Goal: Information Seeking & Learning: Learn about a topic

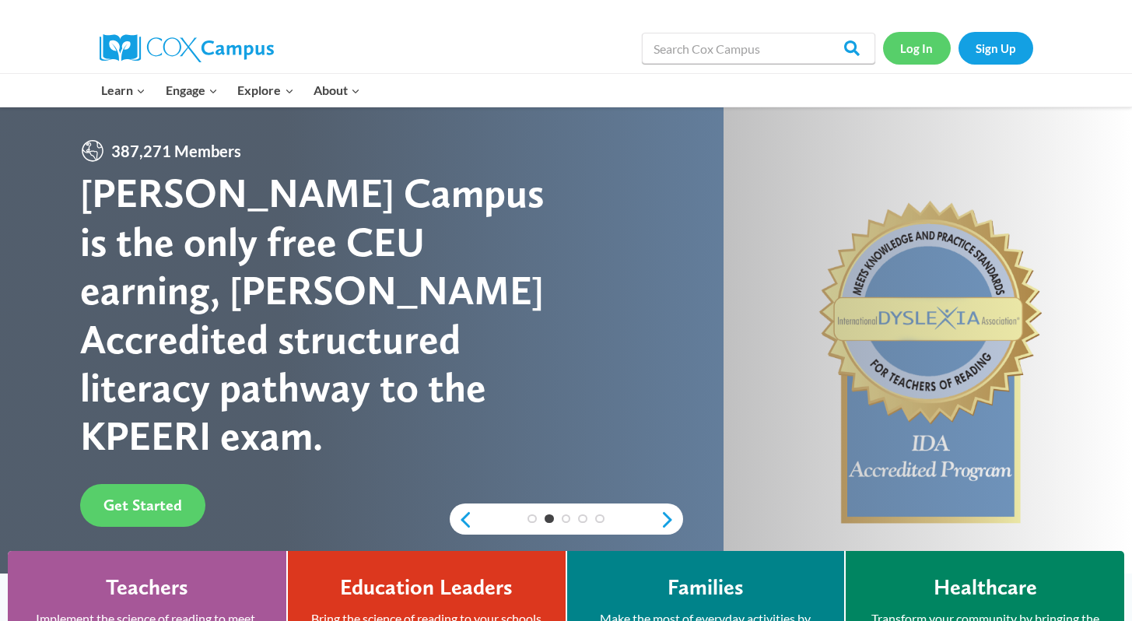
click at [909, 48] on link "Log In" at bounding box center [917, 48] width 68 height 32
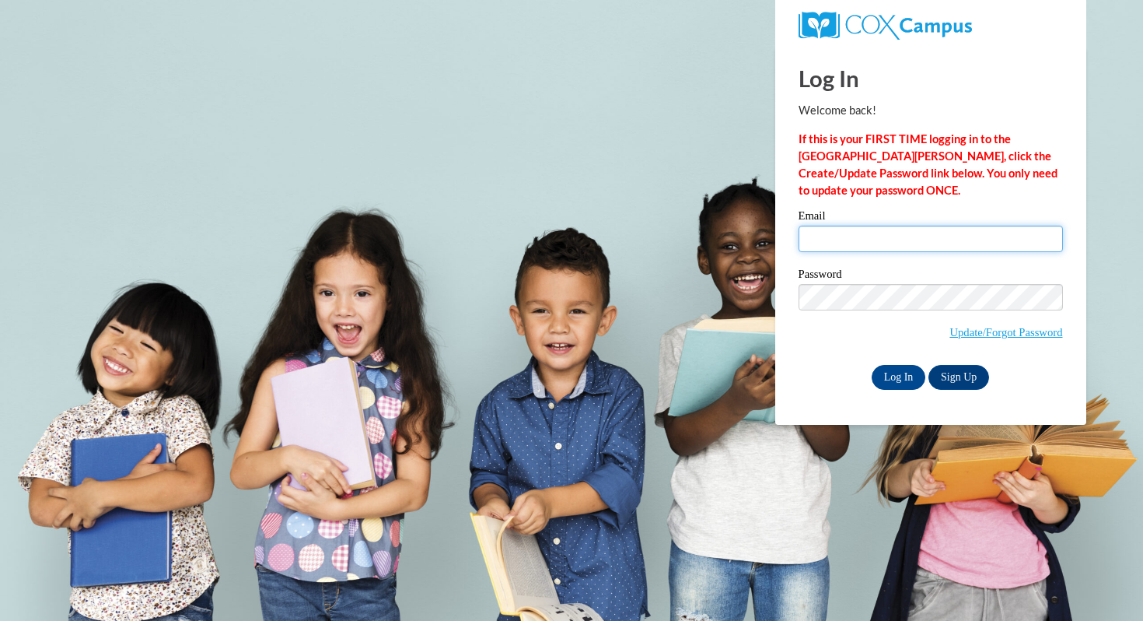
click at [830, 243] on input "Email" at bounding box center [931, 239] width 264 height 26
type input "dayna.nakasone@k12.hi.us"
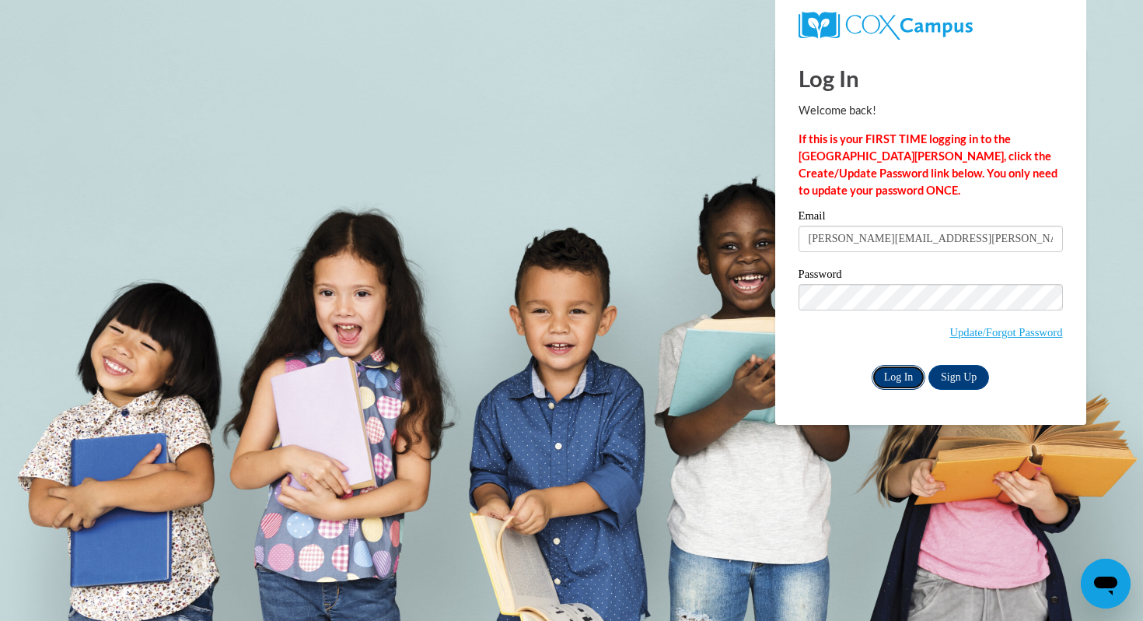
click at [889, 382] on input "Log In" at bounding box center [899, 377] width 54 height 25
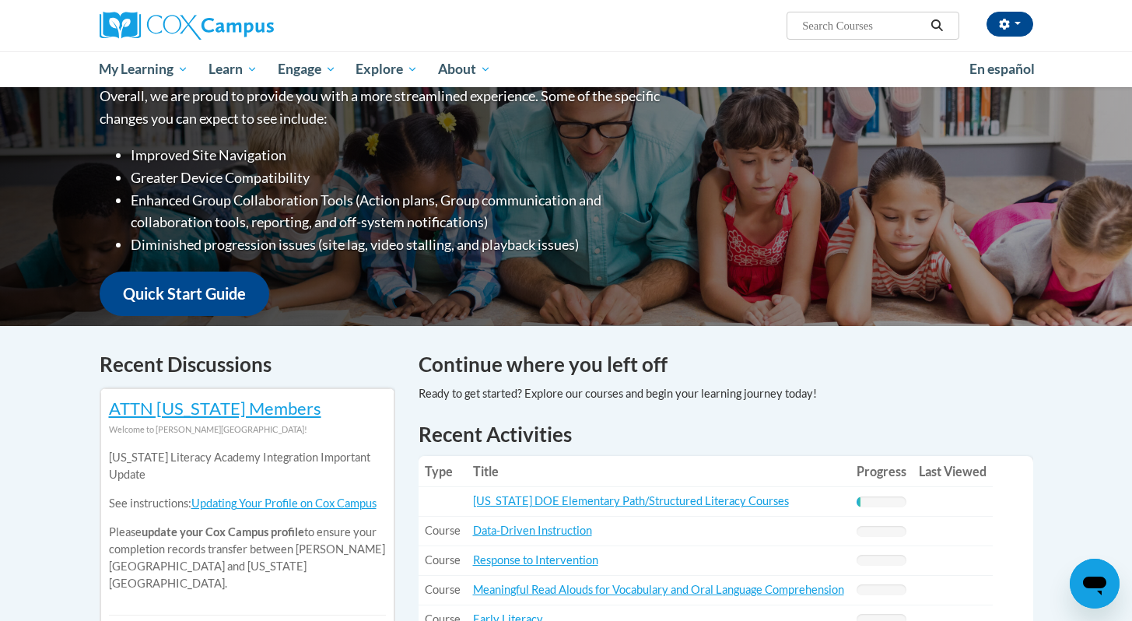
scroll to position [510, 0]
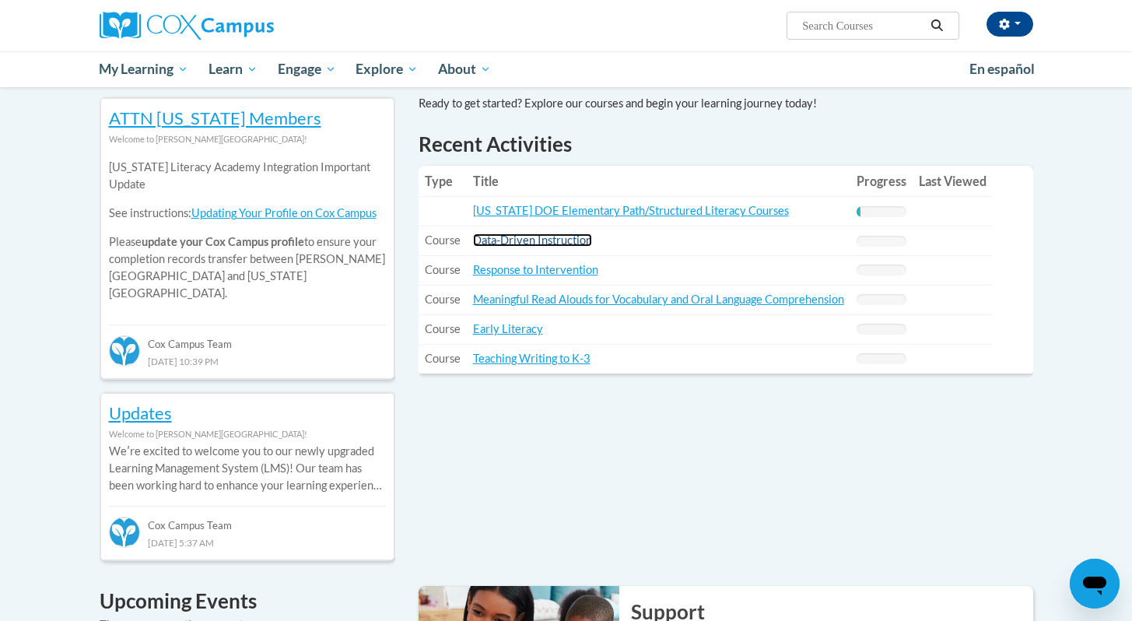
click at [561, 239] on link "Data-Driven Instruction" at bounding box center [532, 239] width 119 height 13
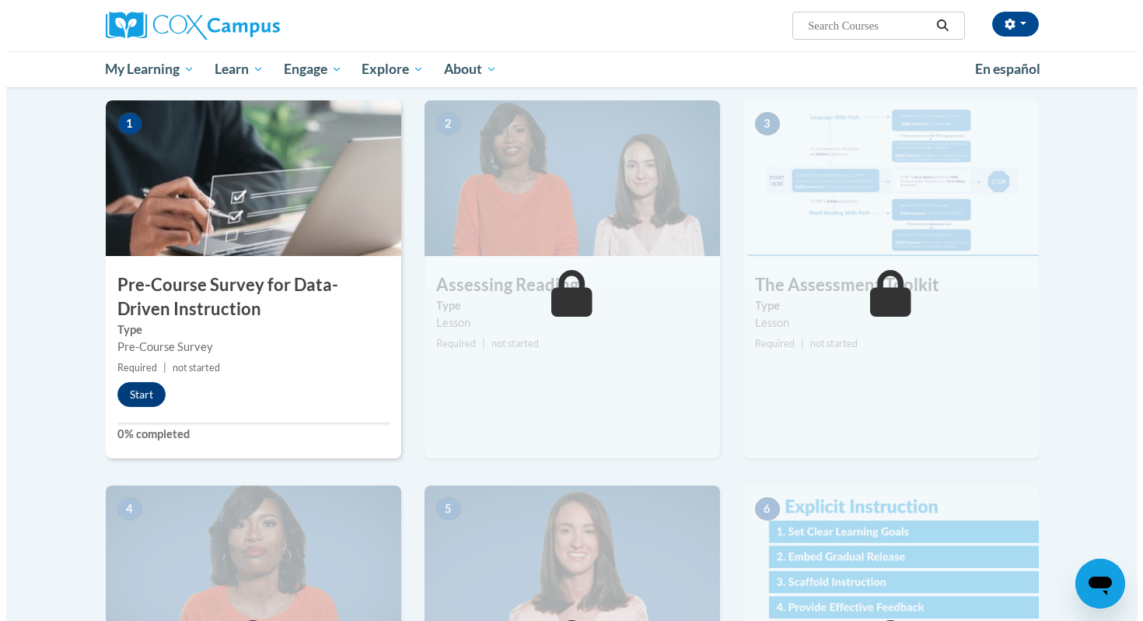
scroll to position [291, 0]
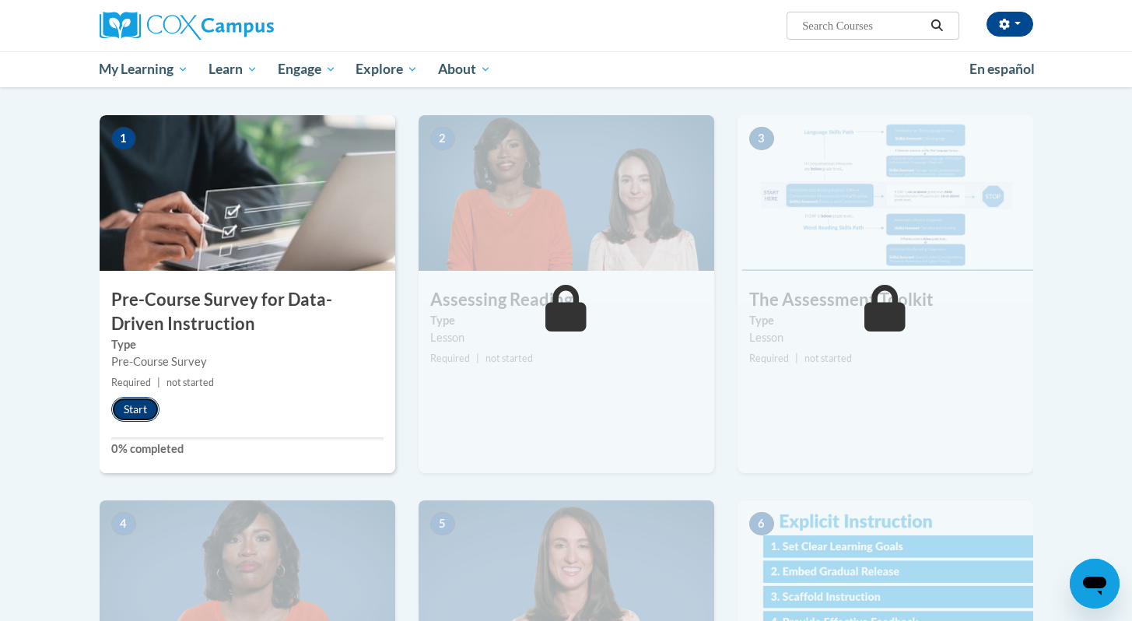
click at [121, 415] on button "Start" at bounding box center [135, 409] width 48 height 25
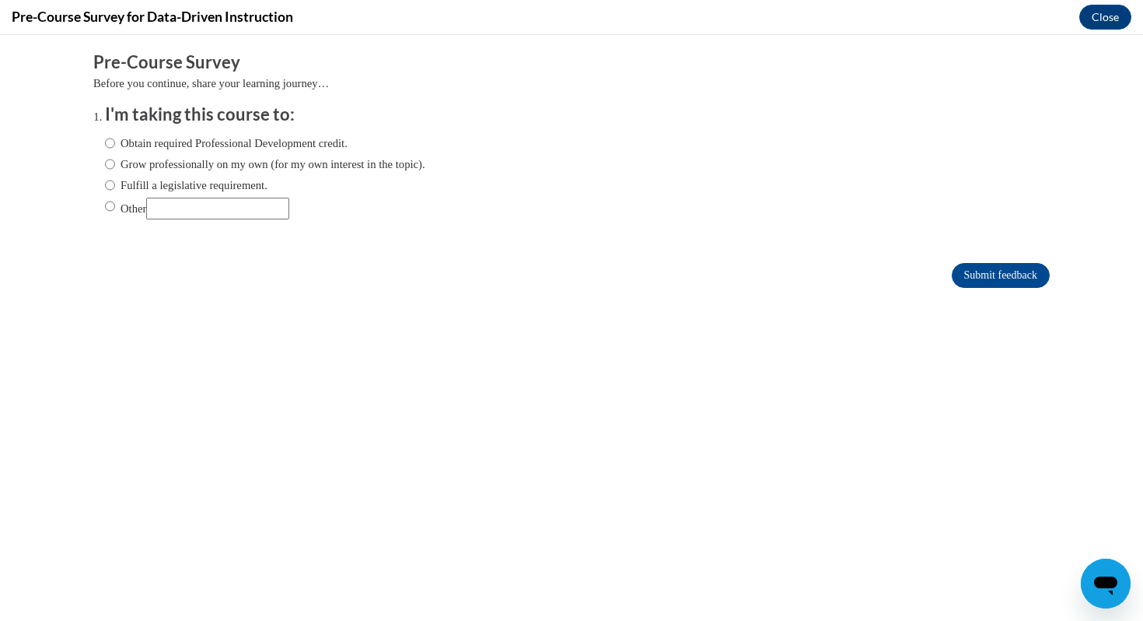
scroll to position [0, 0]
click at [165, 146] on label "Obtain required Professional Development credit." at bounding box center [226, 143] width 243 height 17
click at [115, 146] on input "Obtain required Professional Development credit." at bounding box center [110, 143] width 10 height 17
radio input "true"
click at [1012, 278] on input "Submit feedback" at bounding box center [1001, 275] width 98 height 25
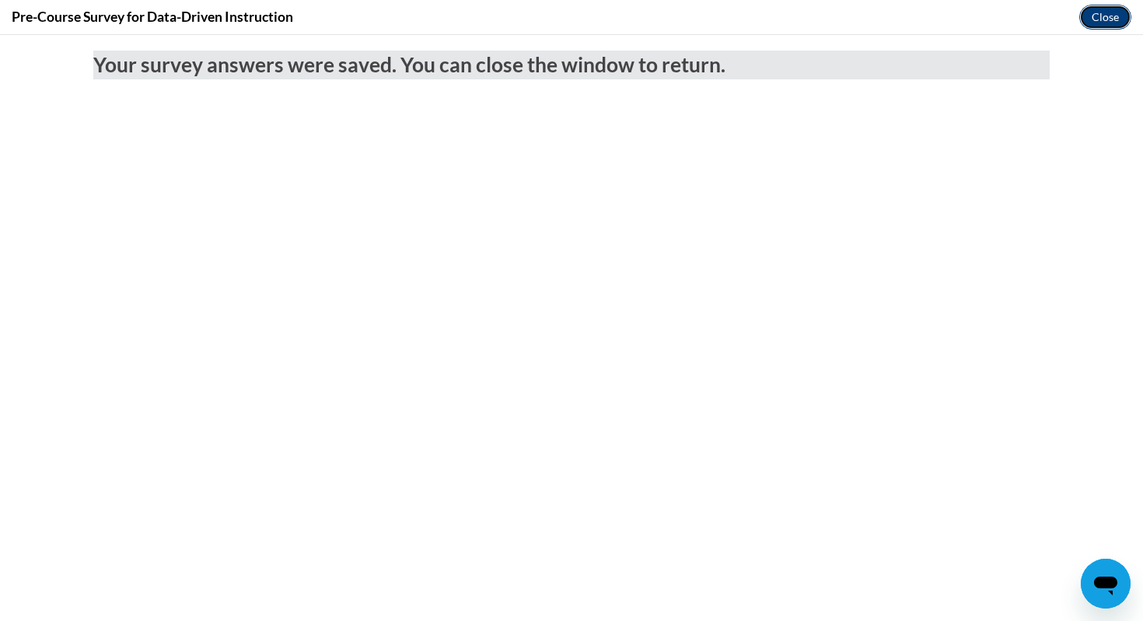
click at [1118, 9] on button "Close" at bounding box center [1106, 17] width 52 height 25
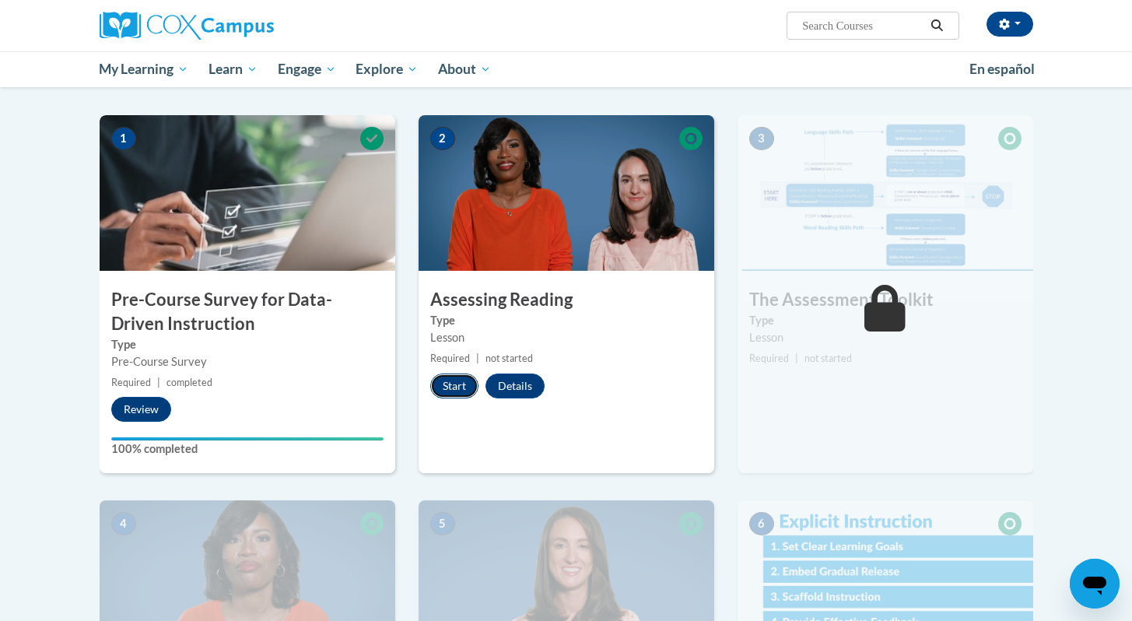
click at [464, 380] on button "Start" at bounding box center [454, 385] width 48 height 25
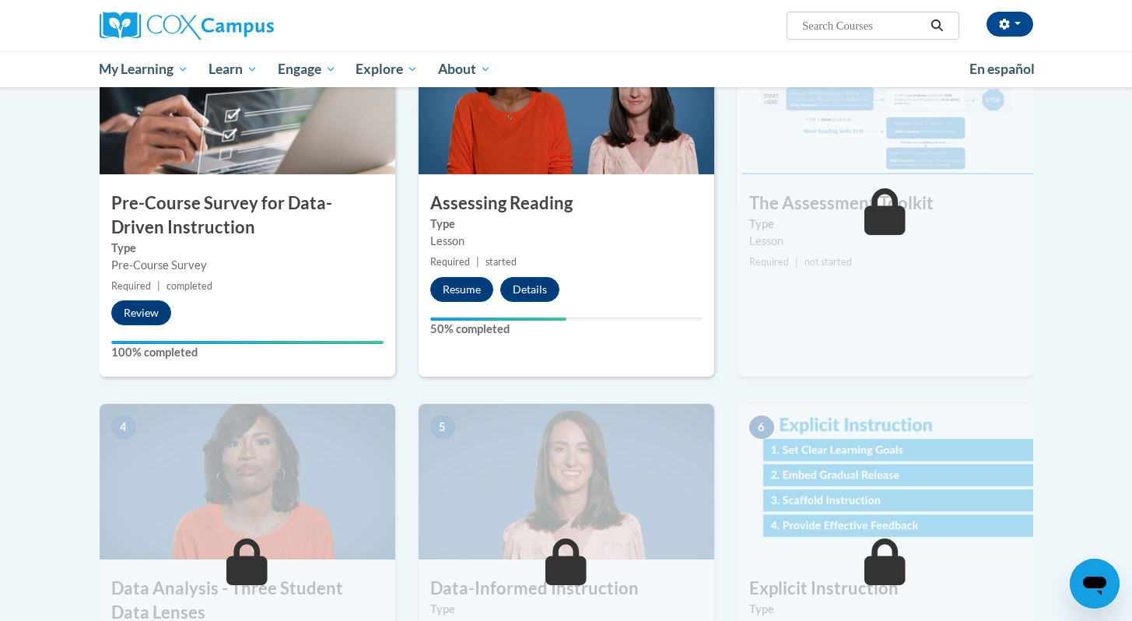
scroll to position [407, 0]
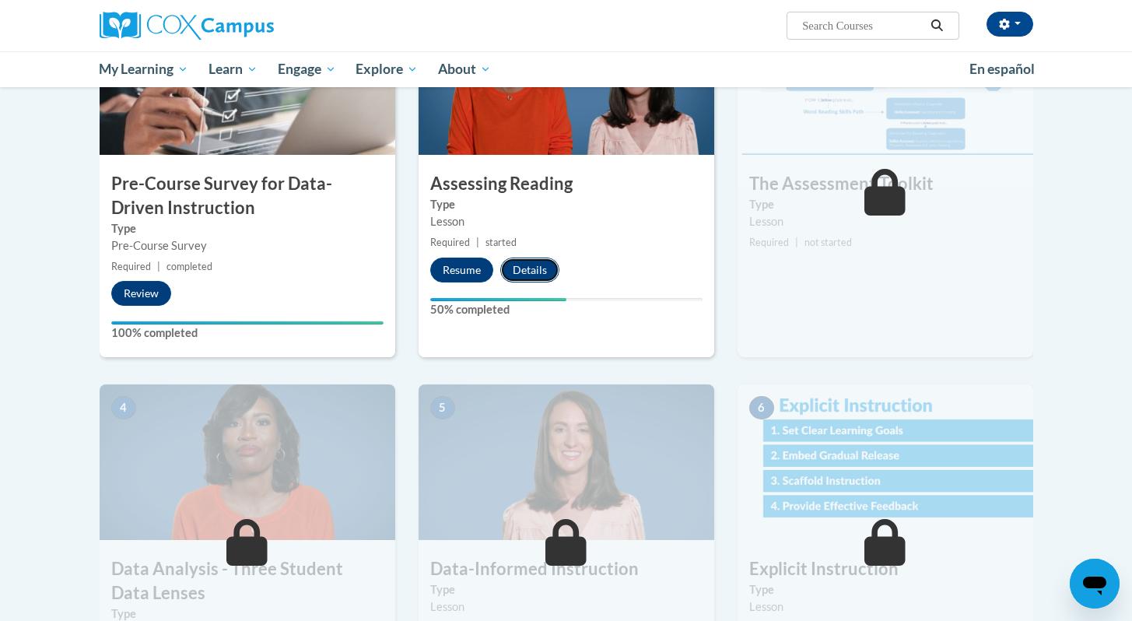
click at [530, 268] on button "Details" at bounding box center [529, 269] width 59 height 25
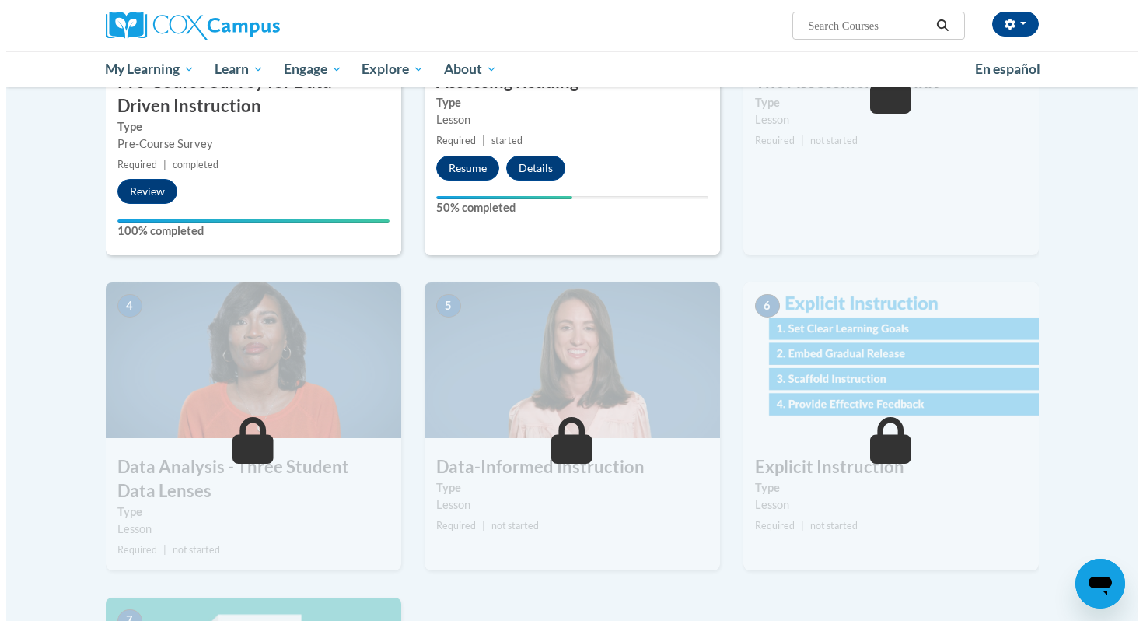
scroll to position [407, 0]
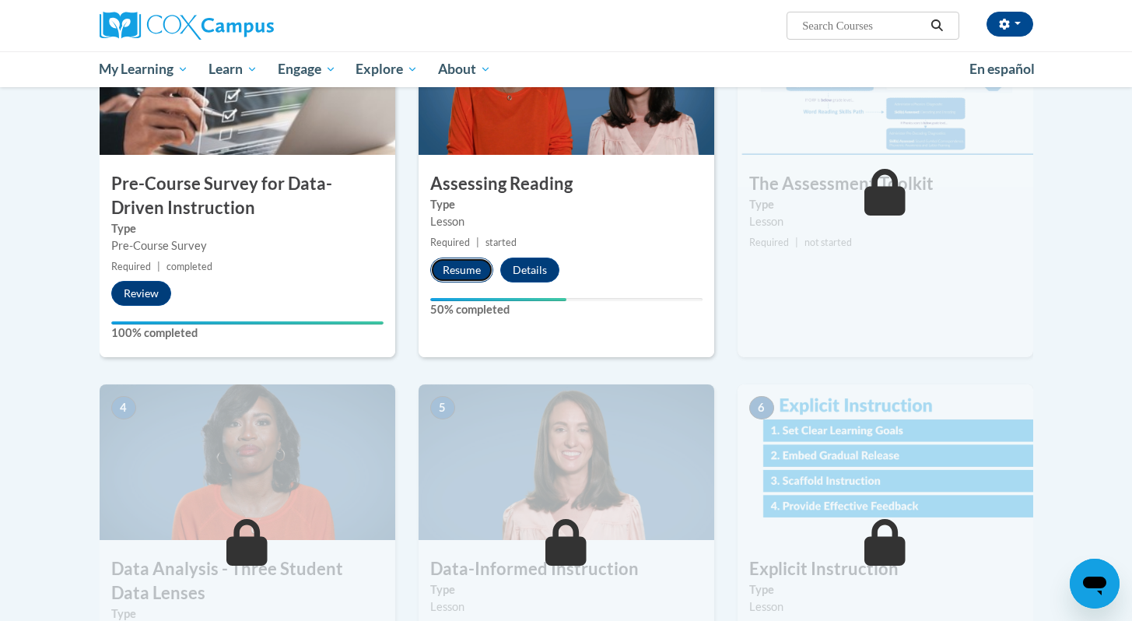
click at [457, 261] on button "Resume" at bounding box center [461, 269] width 63 height 25
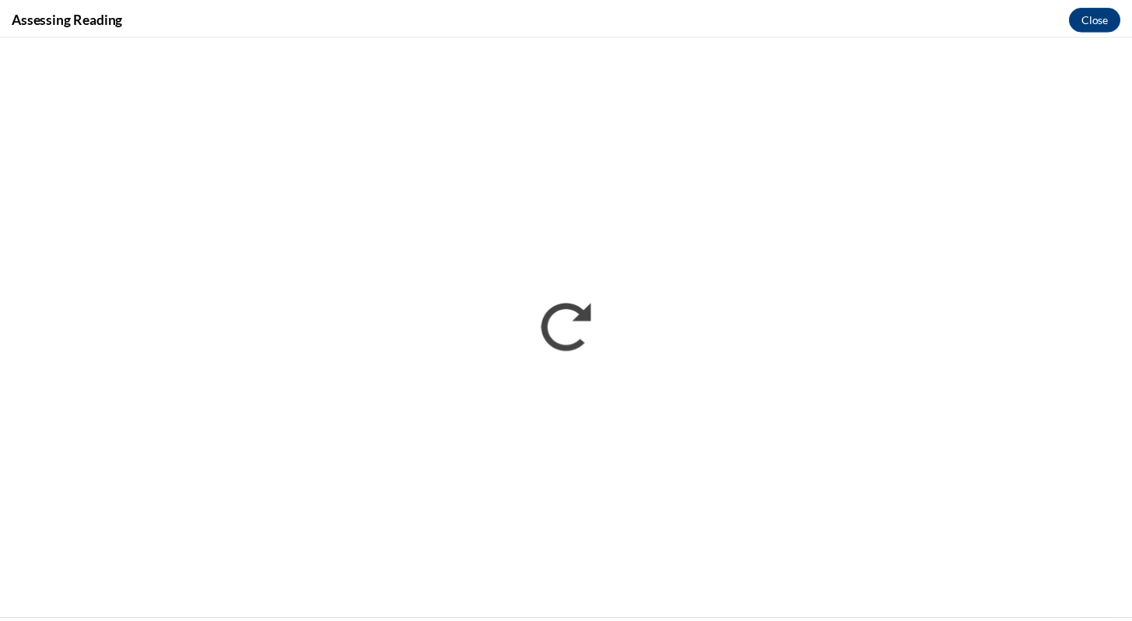
scroll to position [0, 0]
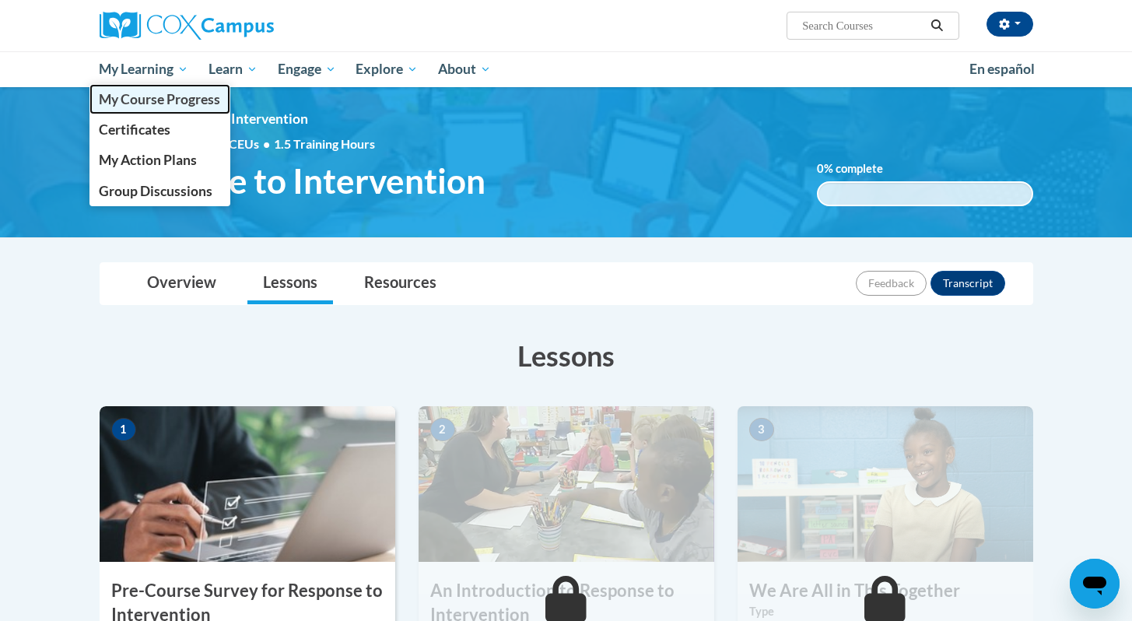
click at [152, 98] on span "My Course Progress" at bounding box center [159, 99] width 121 height 16
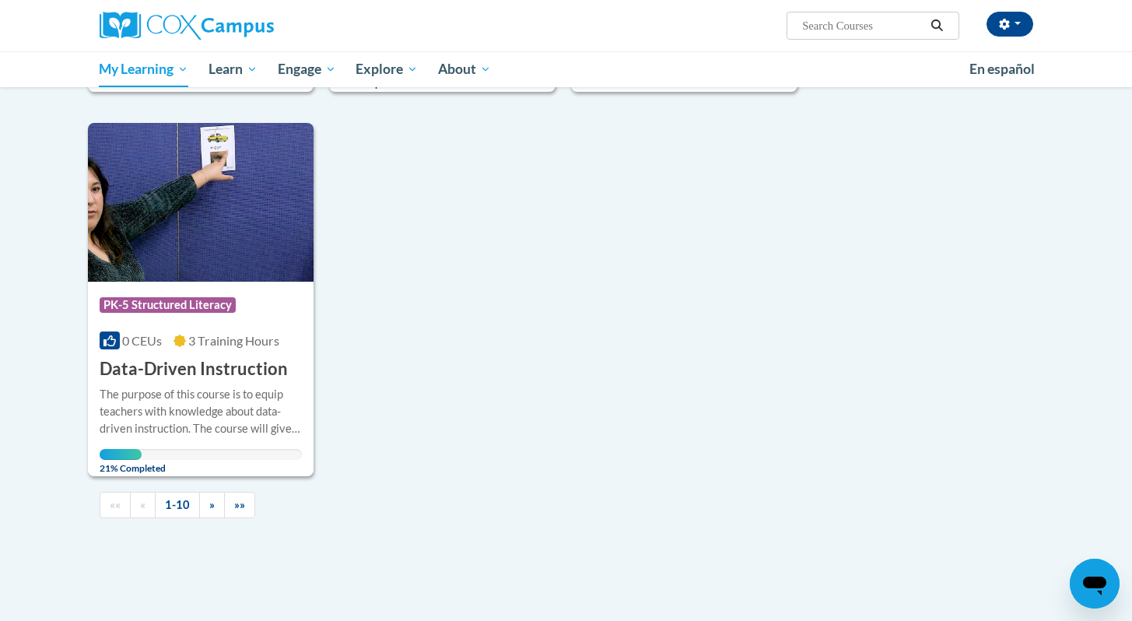
scroll to position [1439, 0]
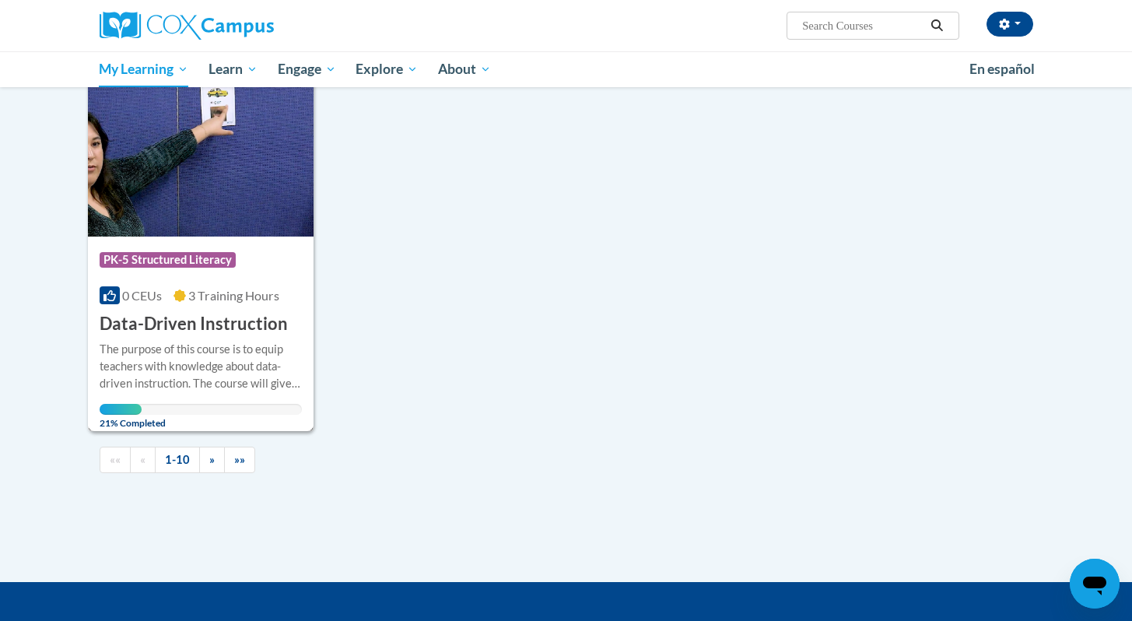
click at [198, 177] on img at bounding box center [201, 157] width 226 height 159
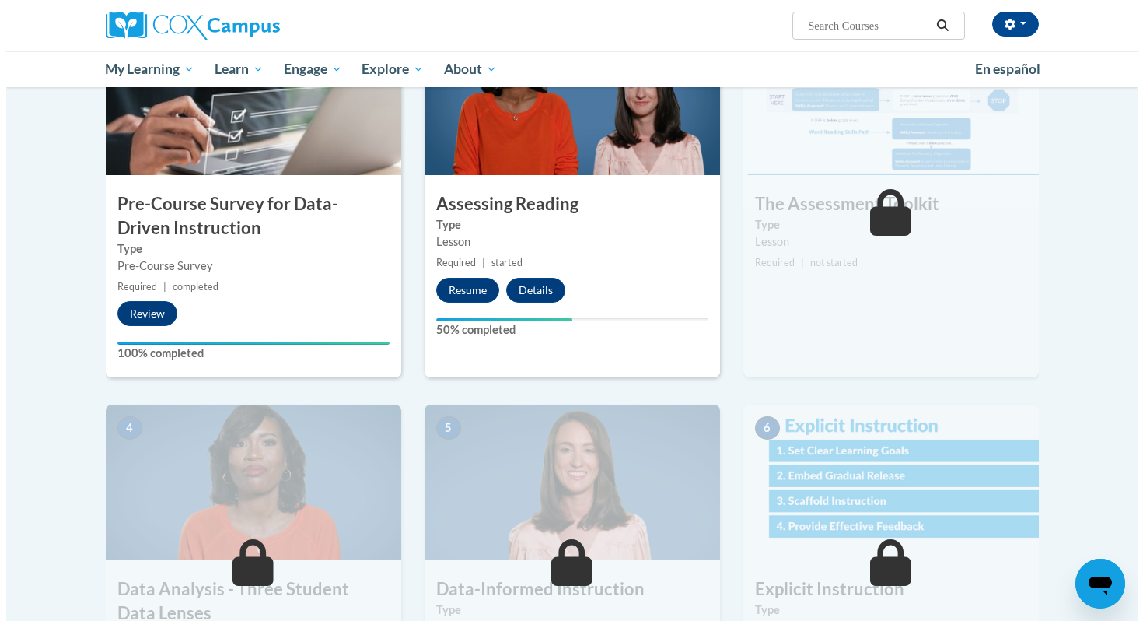
scroll to position [270, 0]
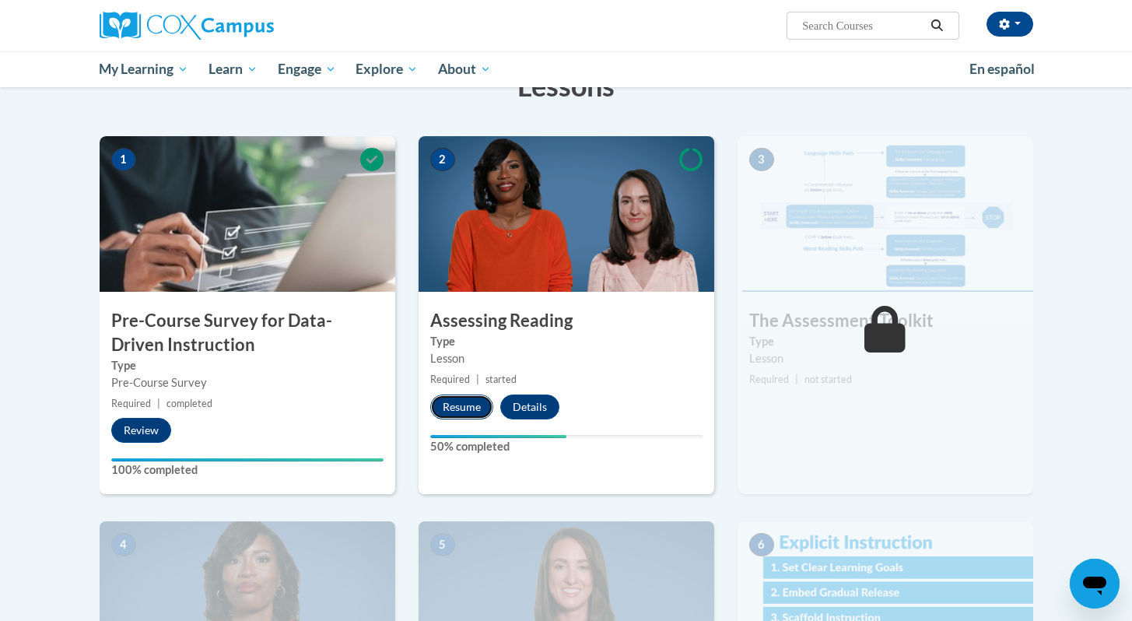
click at [455, 405] on button "Resume" at bounding box center [461, 406] width 63 height 25
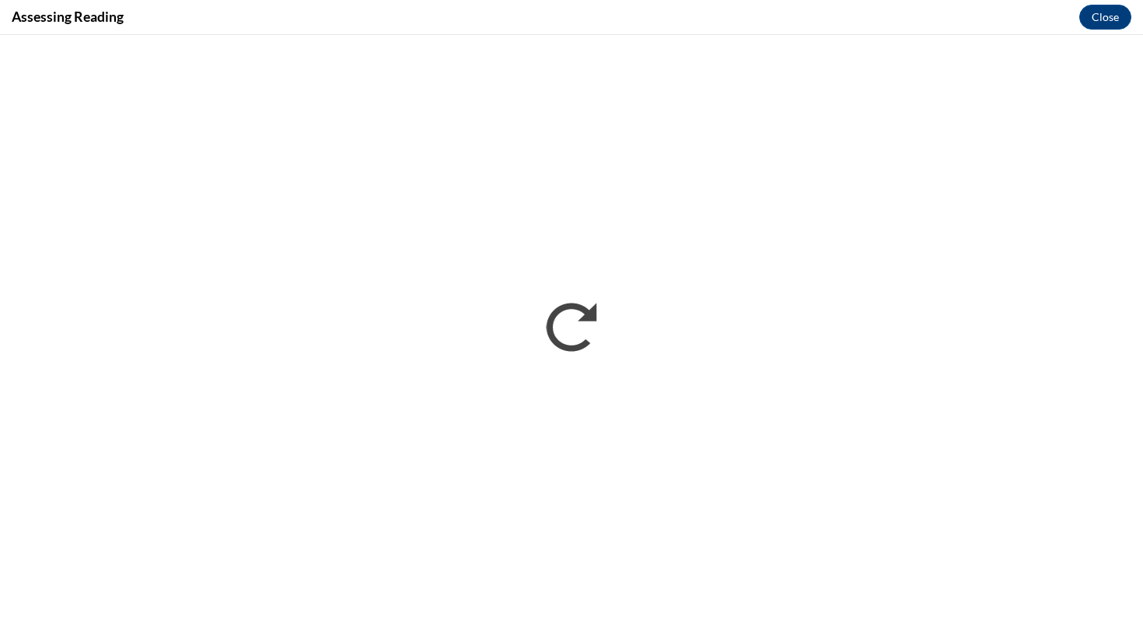
scroll to position [0, 0]
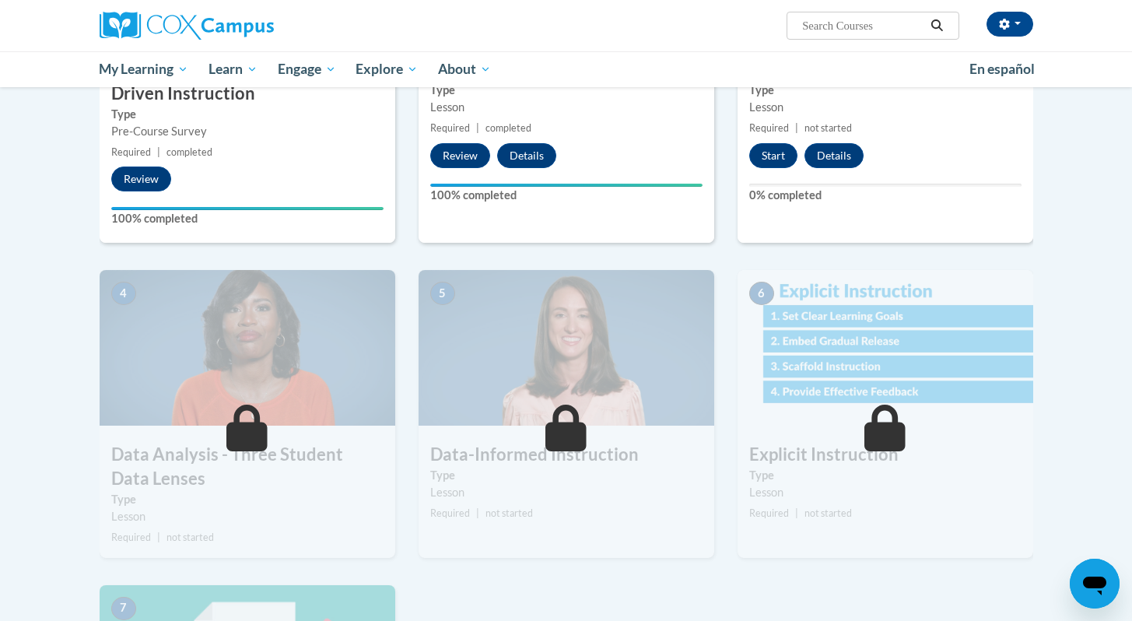
scroll to position [235, 0]
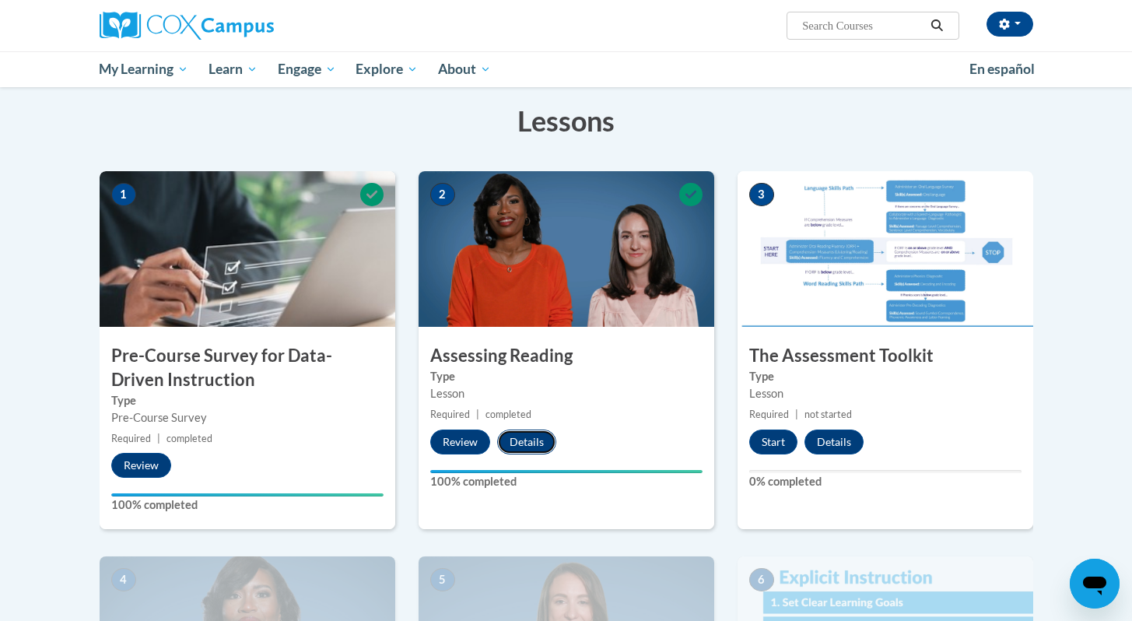
click at [537, 438] on button "Details" at bounding box center [526, 441] width 59 height 25
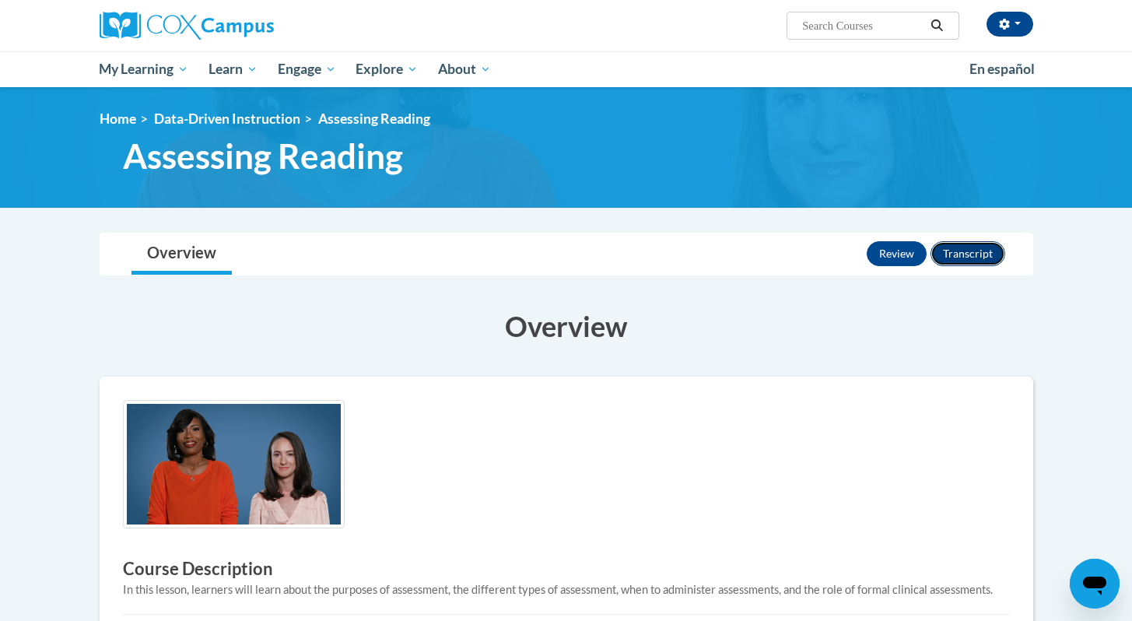
click at [982, 265] on button "Transcript" at bounding box center [967, 253] width 75 height 25
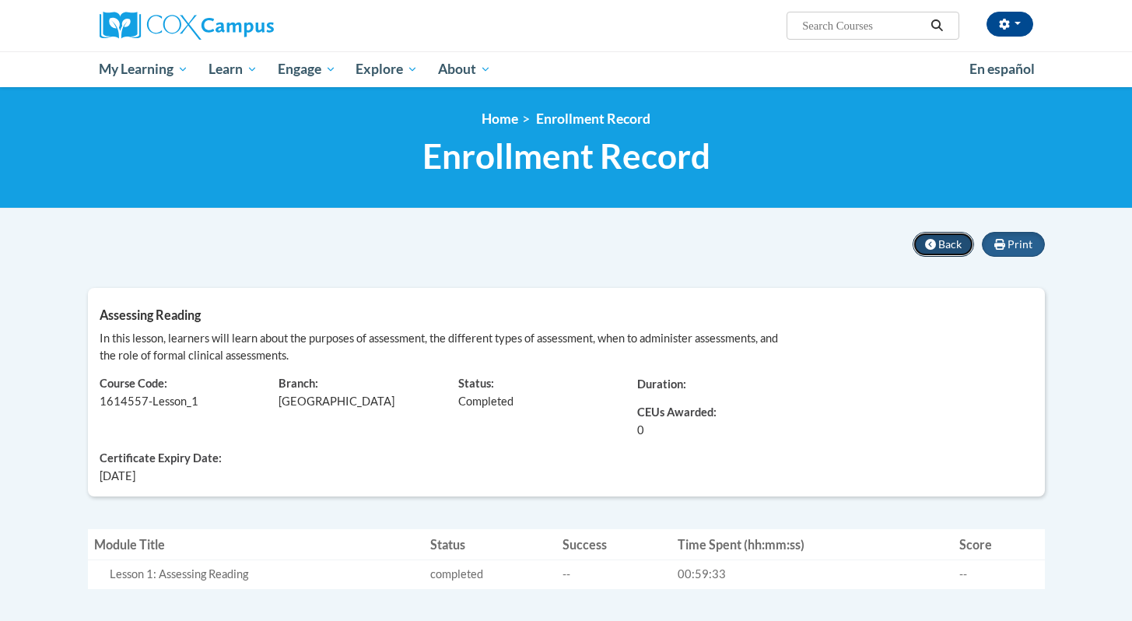
click at [933, 249] on icon at bounding box center [930, 244] width 11 height 11
